Goal: Information Seeking & Learning: Find specific fact

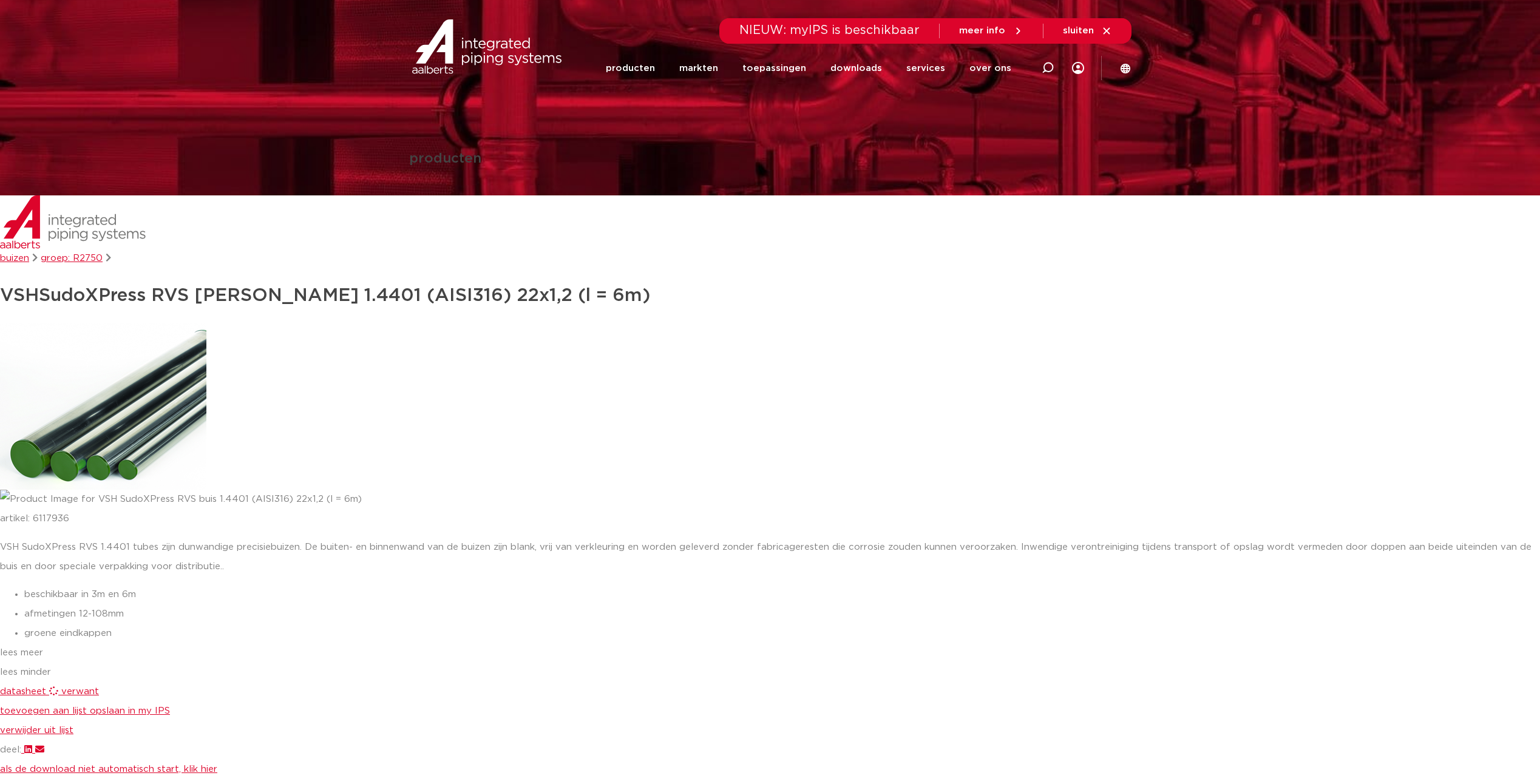
scroll to position [121, 0]
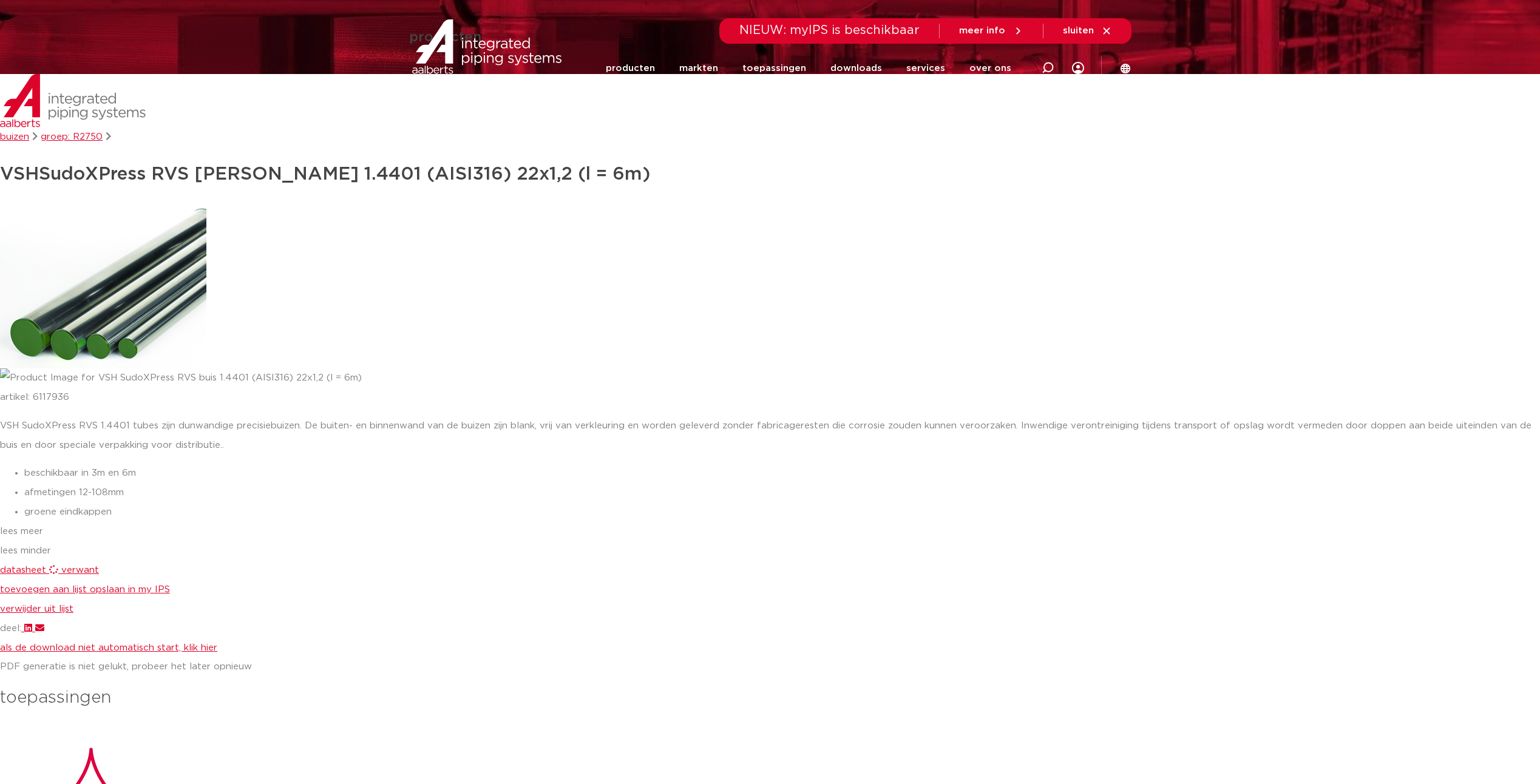
click at [28, 571] on span "datasheet" at bounding box center [23, 570] width 46 height 9
click at [1042, 66] on icon at bounding box center [1047, 68] width 12 height 12
click at [728, 65] on input "Zoeken" at bounding box center [865, 66] width 382 height 24
type input "GLYCOL"
click button "Zoeken" at bounding box center [0, 0] width 0 height 0
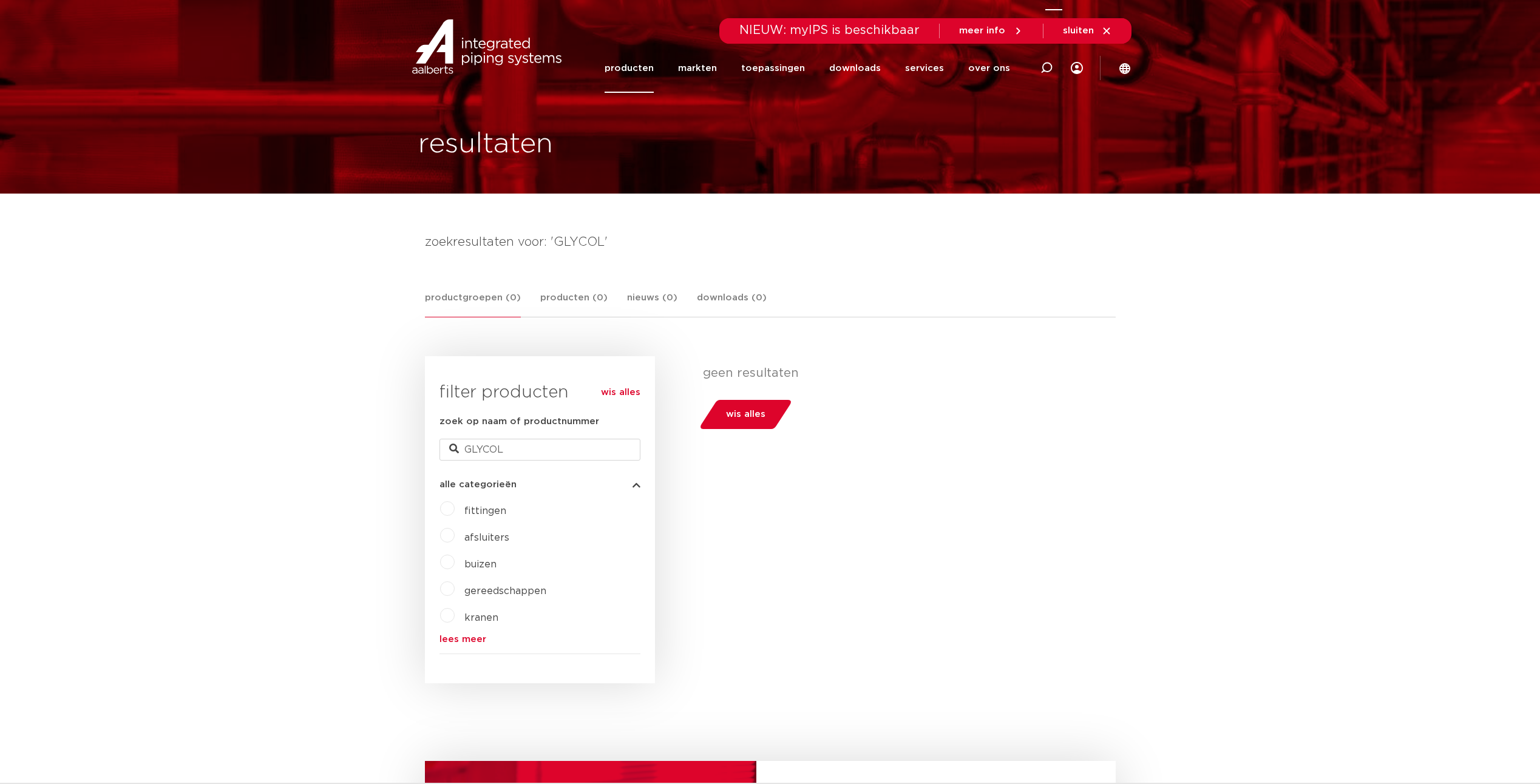
click at [1047, 64] on icon at bounding box center [1046, 68] width 12 height 12
type input "RING"
click button "Zoeken" at bounding box center [0, 0] width 0 height 0
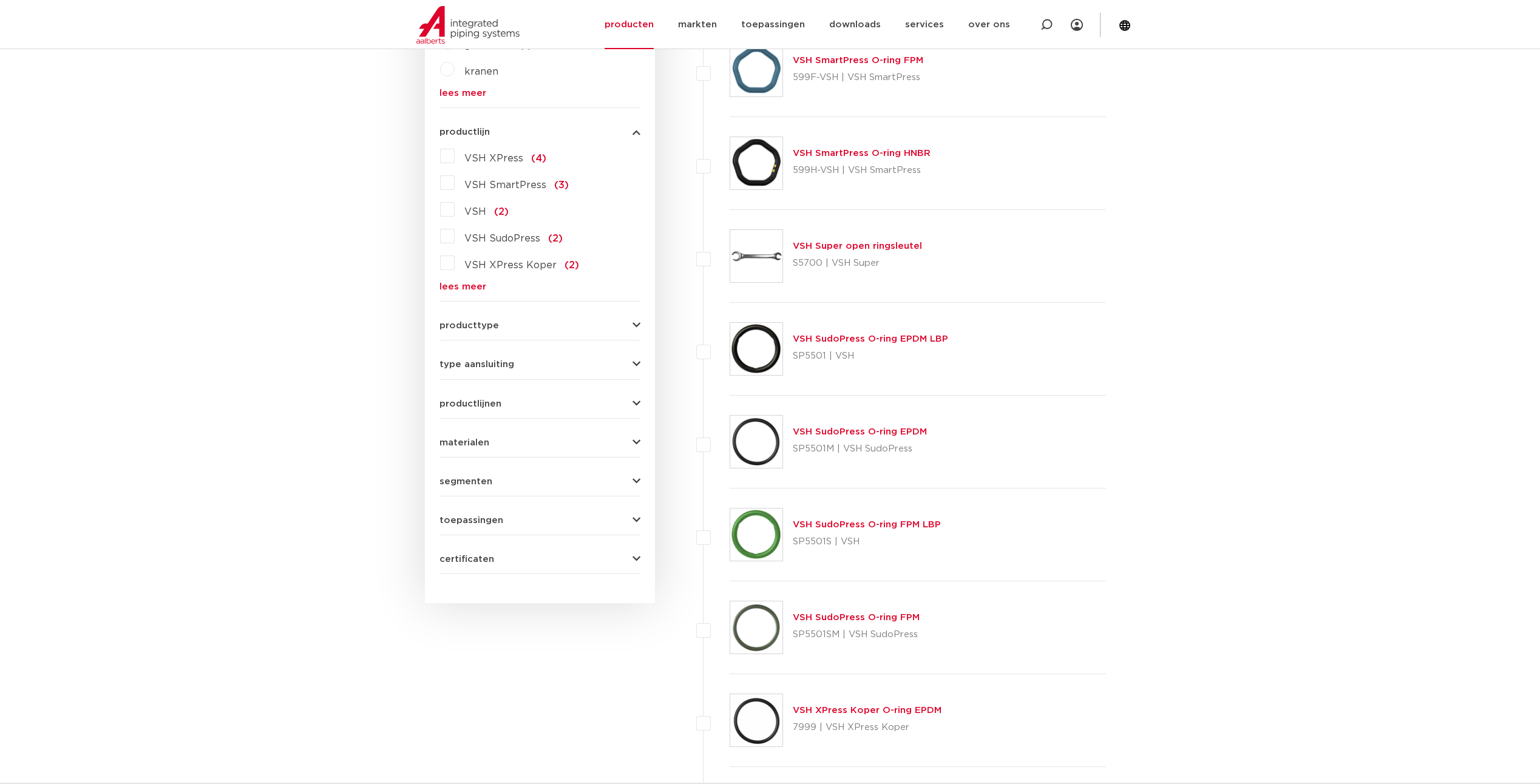
scroll to position [609, 0]
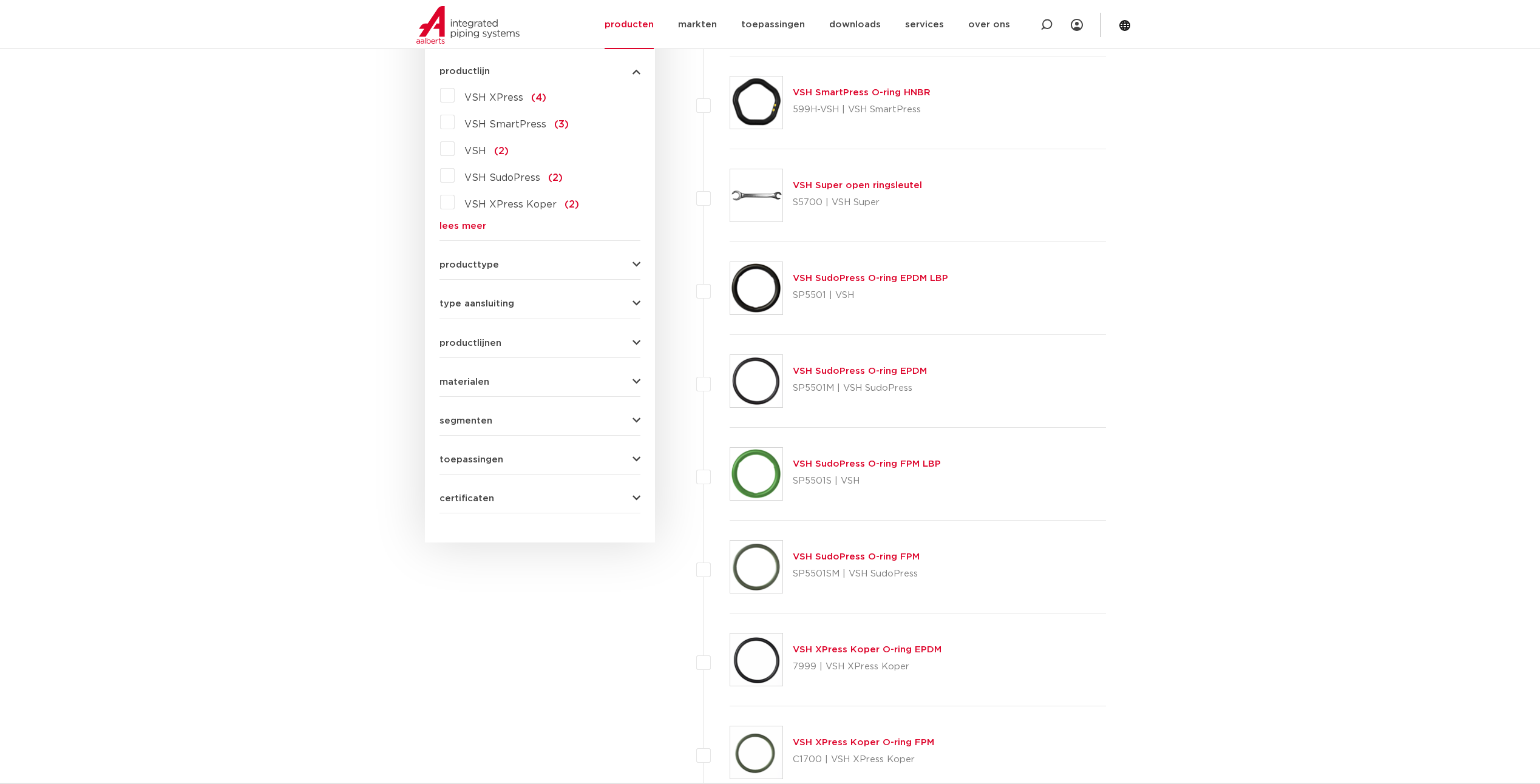
click at [841, 464] on link "VSH SudoPress O-ring FPM LBP" at bounding box center [867, 463] width 148 height 9
click at [909, 466] on link "VSH SudoPress O-ring FPM LBP" at bounding box center [867, 463] width 148 height 9
click at [783, 474] on div "VSH SudoPress O-ring FPM LBP SP5501S | VSH" at bounding box center [918, 474] width 377 height 93
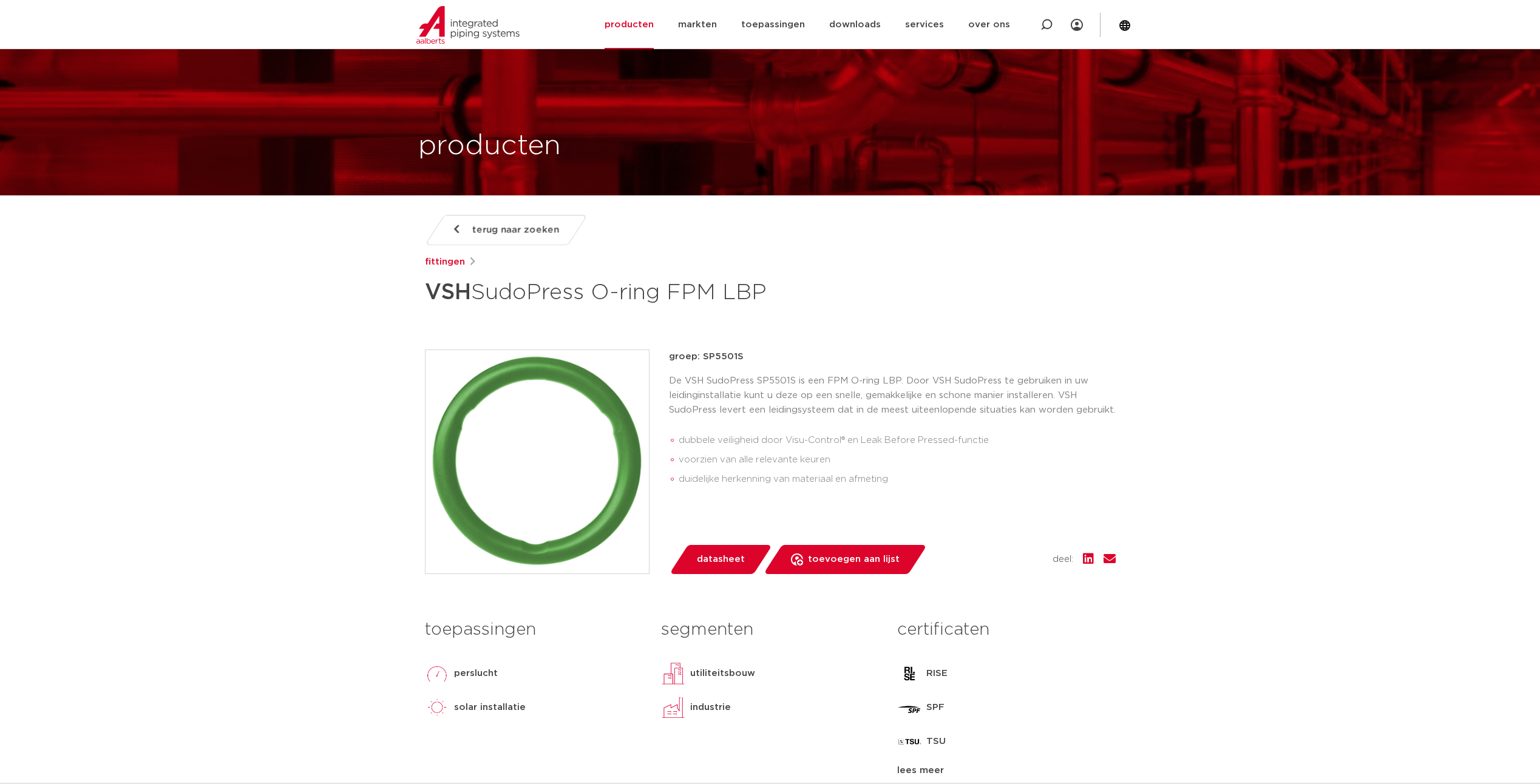
scroll to position [121, 0]
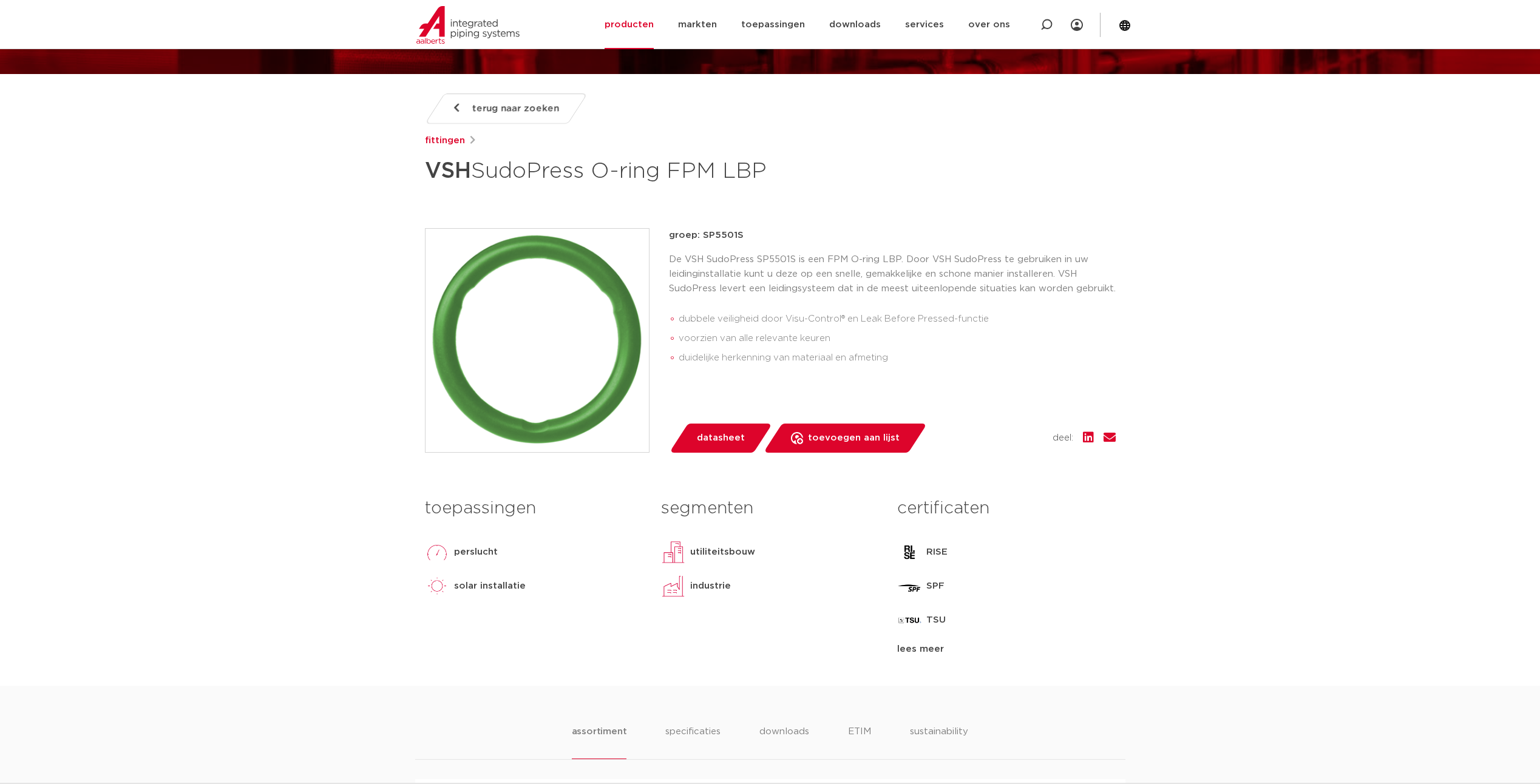
click at [725, 443] on span "datasheet" at bounding box center [721, 438] width 48 height 20
